Goal: Share content

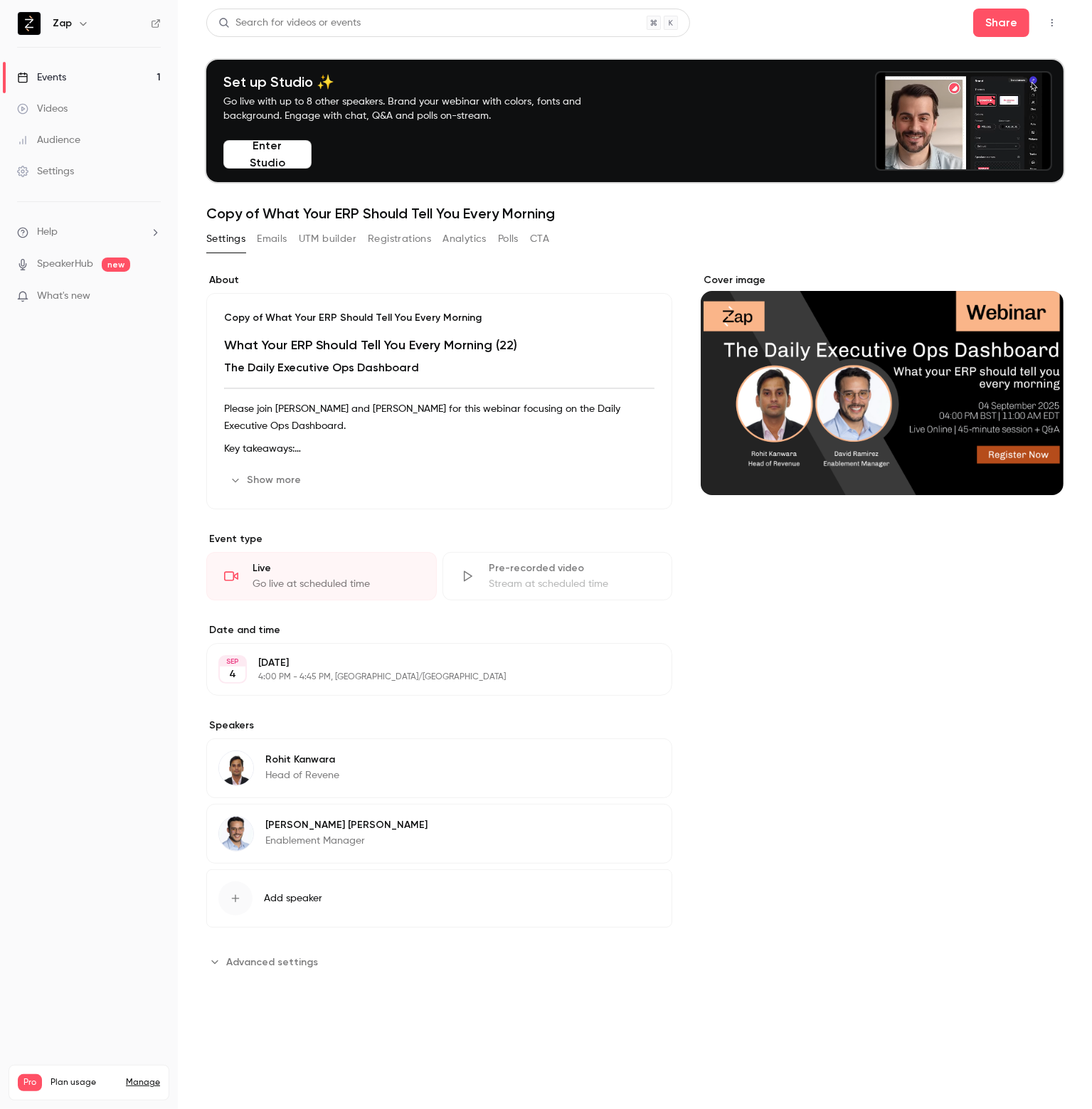
click at [651, 917] on button "Add speaker" at bounding box center [439, 898] width 466 height 59
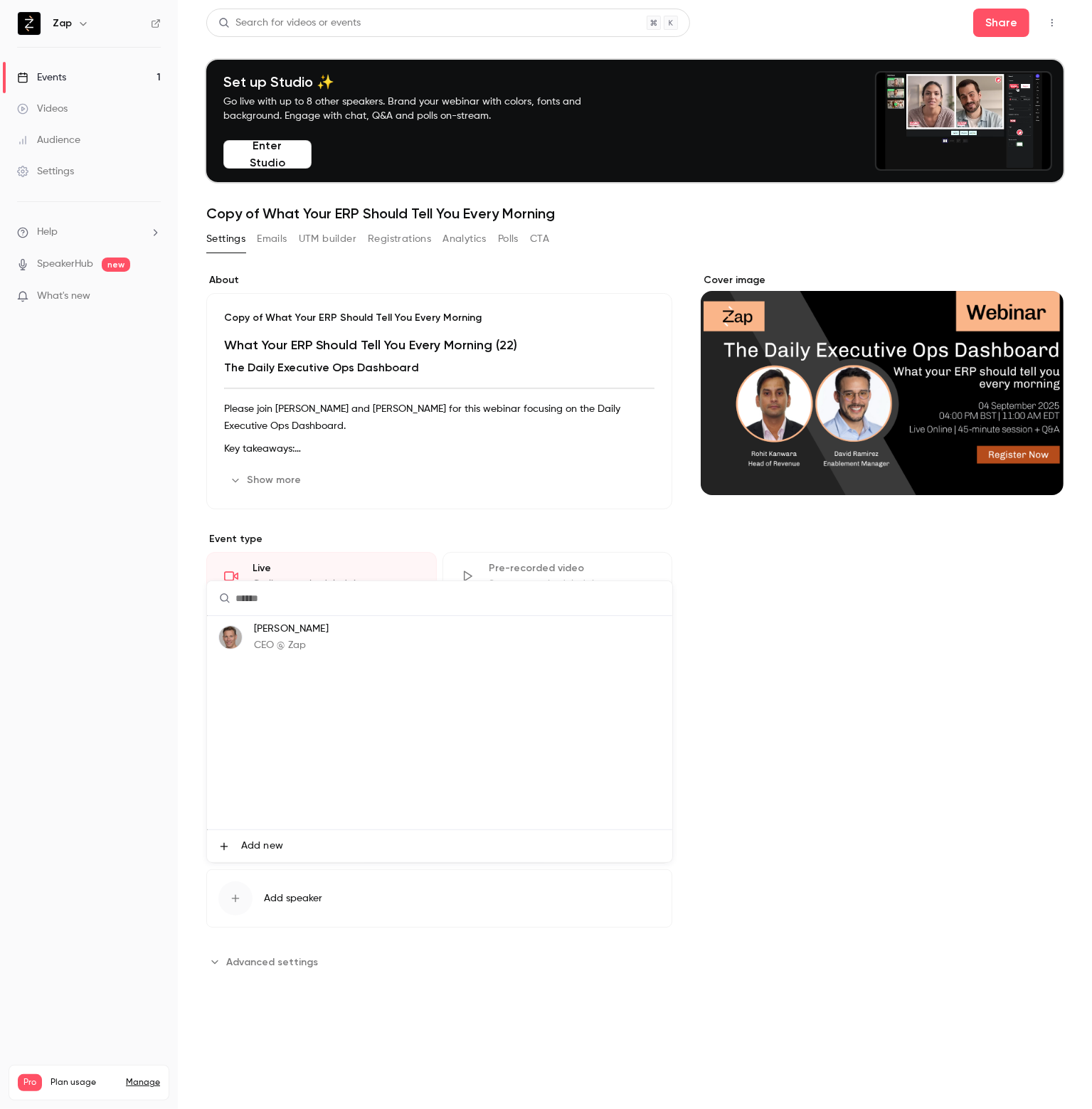
click at [790, 632] on div at bounding box center [546, 554] width 1092 height 1109
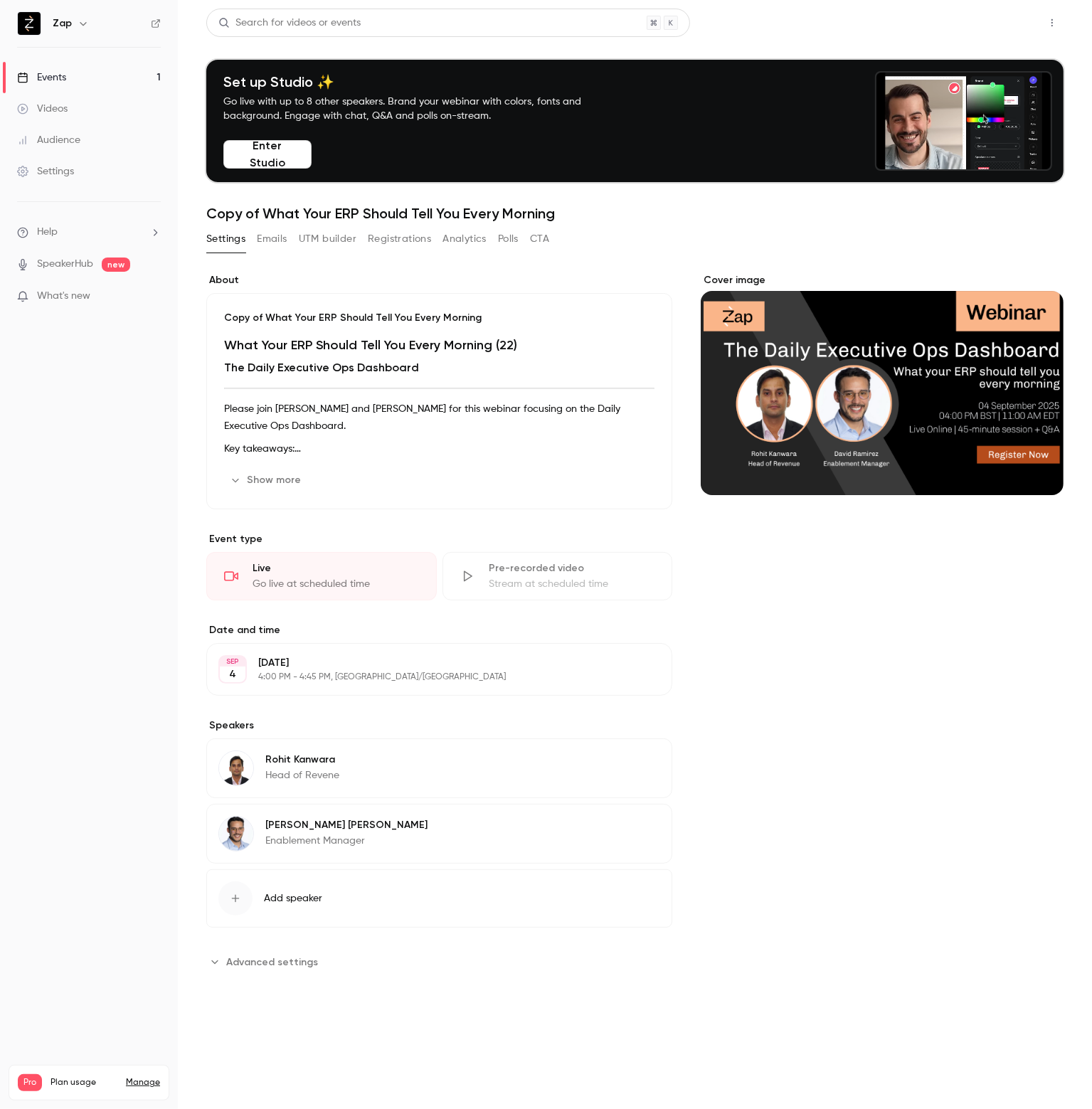
click at [1010, 25] on button "Share" at bounding box center [1001, 23] width 56 height 29
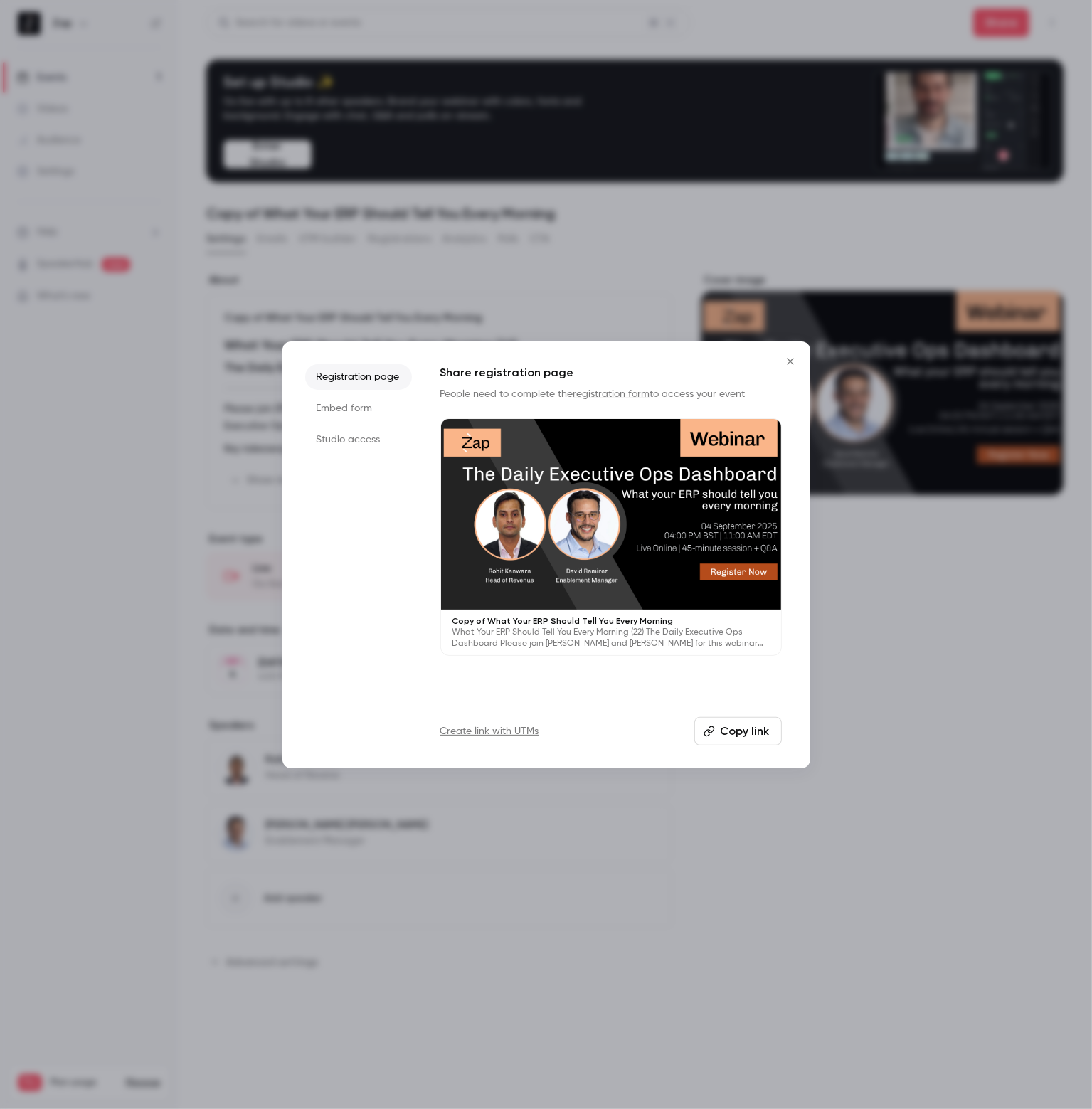
click at [742, 725] on button "Copy link" at bounding box center [738, 732] width 88 height 29
click at [791, 361] on icon "Close" at bounding box center [790, 361] width 7 height 7
